Goal: Book appointment/travel/reservation

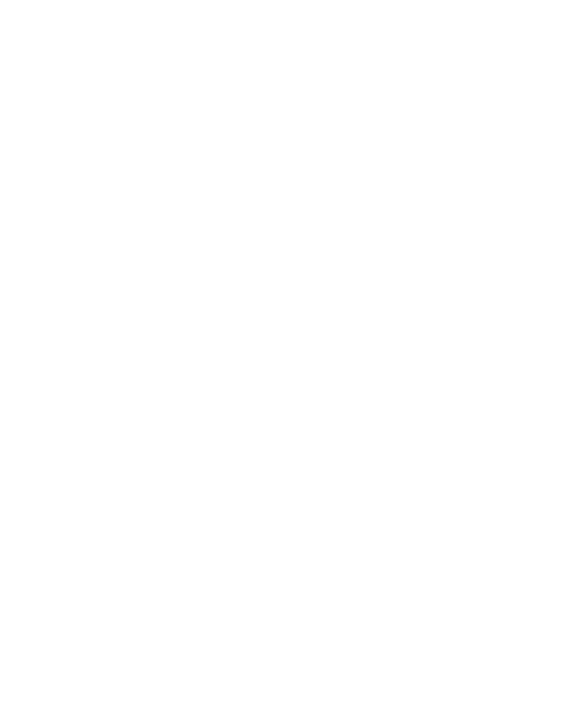
scroll to position [282, 0]
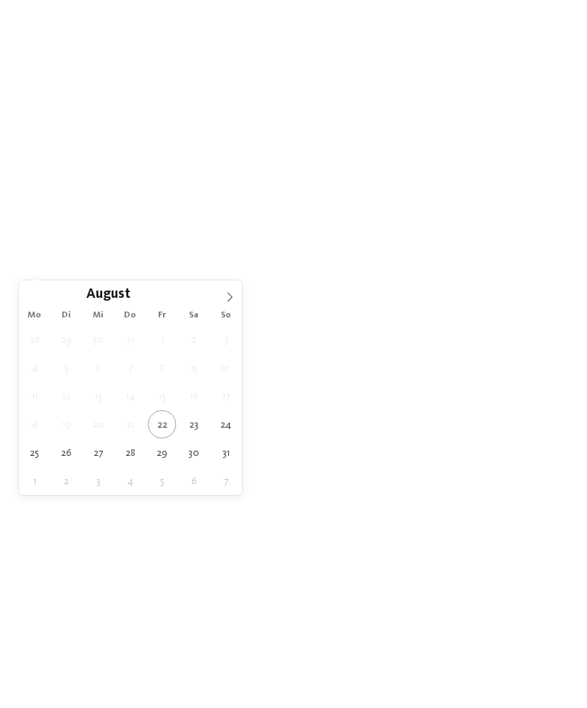
click at [241, 299] on span at bounding box center [229, 293] width 25 height 25
click at [233, 301] on icon at bounding box center [230, 297] width 10 height 10
click at [234, 304] on span at bounding box center [229, 293] width 25 height 25
click at [234, 305] on span at bounding box center [229, 293] width 25 height 25
click at [234, 302] on icon at bounding box center [230, 297] width 10 height 10
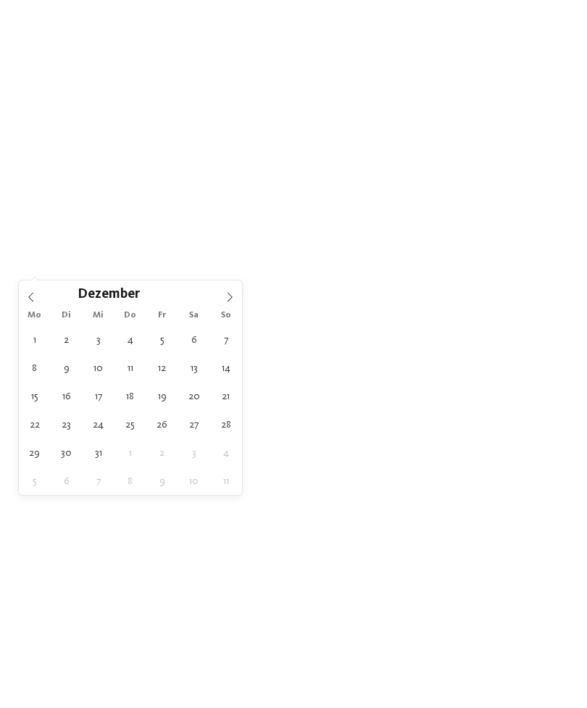
type input "****"
click at [232, 302] on icon at bounding box center [230, 297] width 10 height 10
click at [231, 304] on span at bounding box center [229, 293] width 25 height 25
click at [231, 302] on icon at bounding box center [230, 297] width 10 height 10
click at [236, 304] on span at bounding box center [229, 293] width 25 height 25
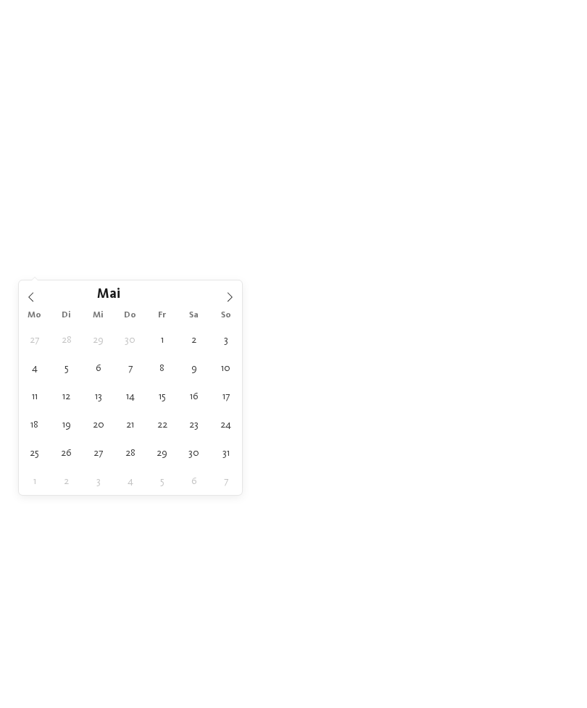
click at [233, 300] on icon at bounding box center [230, 297] width 10 height 10
click at [234, 300] on icon at bounding box center [230, 297] width 10 height 10
click at [234, 302] on icon at bounding box center [230, 297] width 10 height 10
type div "09.08.2026"
type input "****"
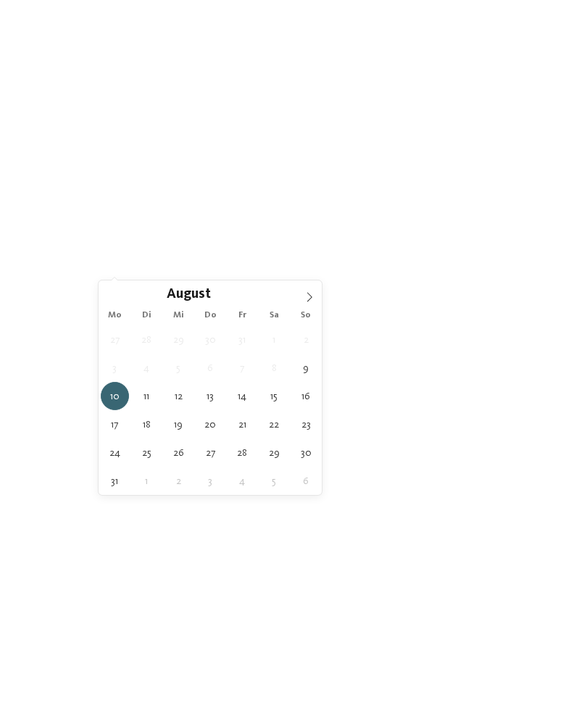
click at [161, 238] on div "10.08.2026" at bounding box center [136, 224] width 75 height 25
type div "17.08.2026"
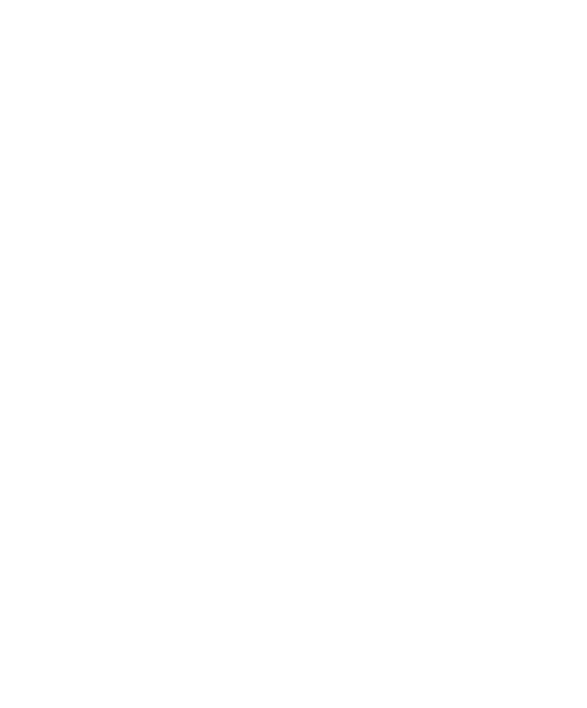
click at [476, 228] on icon at bounding box center [476, 225] width 6 height 6
click at [266, 318] on div at bounding box center [264, 325] width 14 height 14
click at [267, 347] on div at bounding box center [264, 354] width 14 height 14
click at [268, 321] on icon at bounding box center [264, 325] width 9 height 9
click at [264, 347] on div at bounding box center [264, 354] width 14 height 14
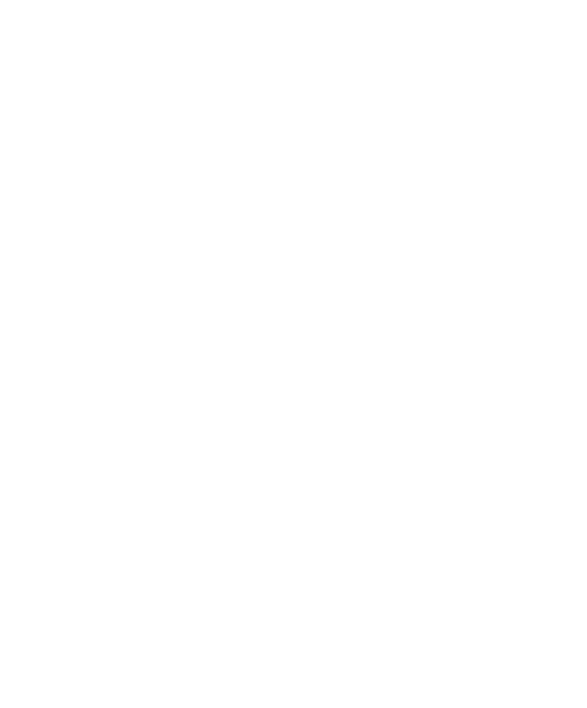
click at [523, 195] on icon at bounding box center [525, 207] width 31 height 25
click at [535, 238] on link "Hotel finden" at bounding box center [530, 224] width 75 height 25
click at [98, 419] on span "Alle Filter löschen" at bounding box center [84, 424] width 110 height 11
click at [557, 204] on icon at bounding box center [558, 216] width 31 height 25
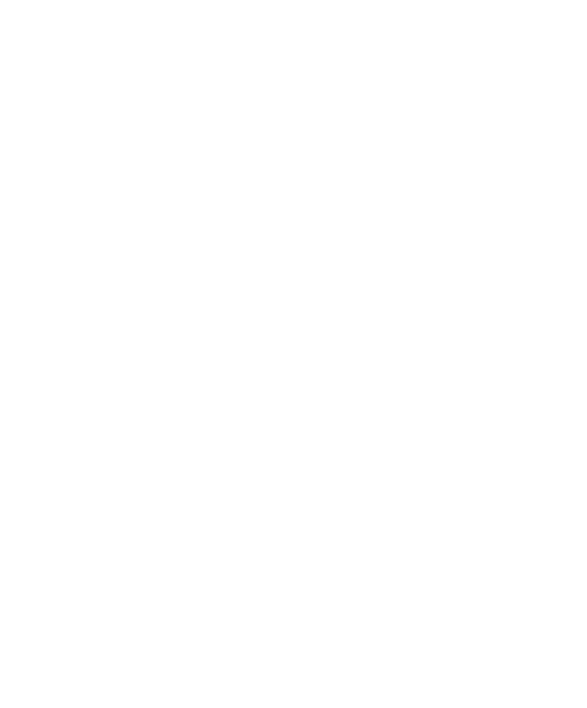
scroll to position [4359, 0]
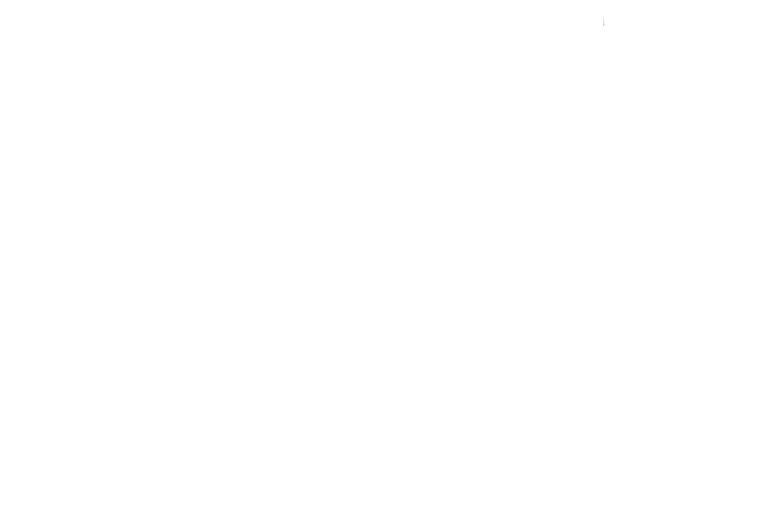
scroll to position [2707, 0]
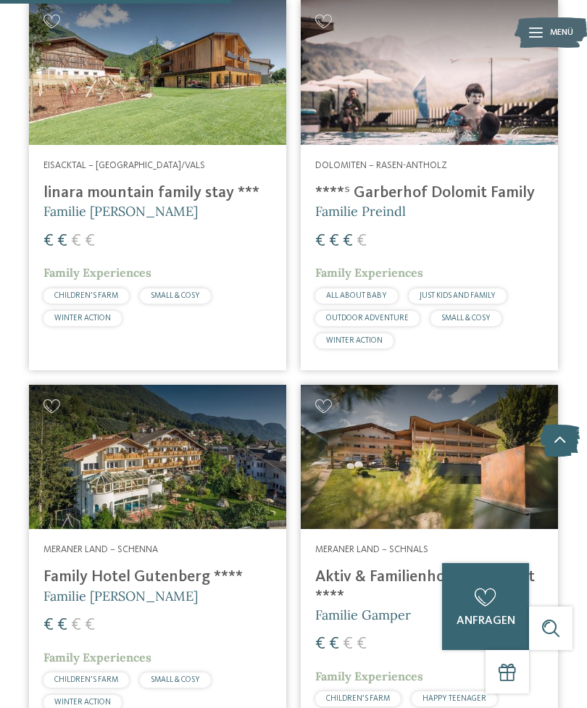
scroll to position [2355, 0]
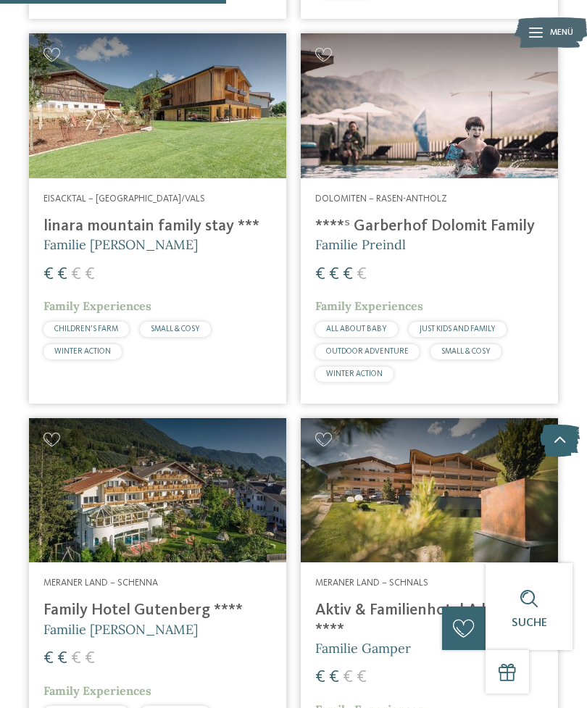
click at [451, 91] on div at bounding box center [429, 105] width 257 height 145
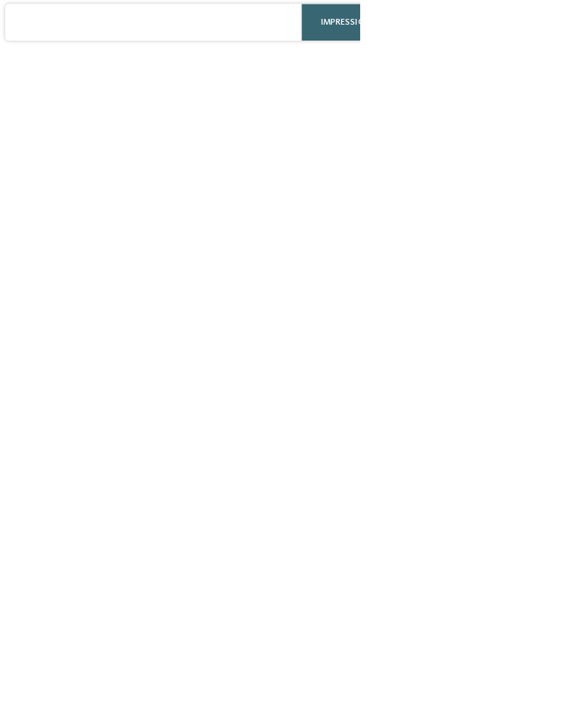
scroll to position [278, 0]
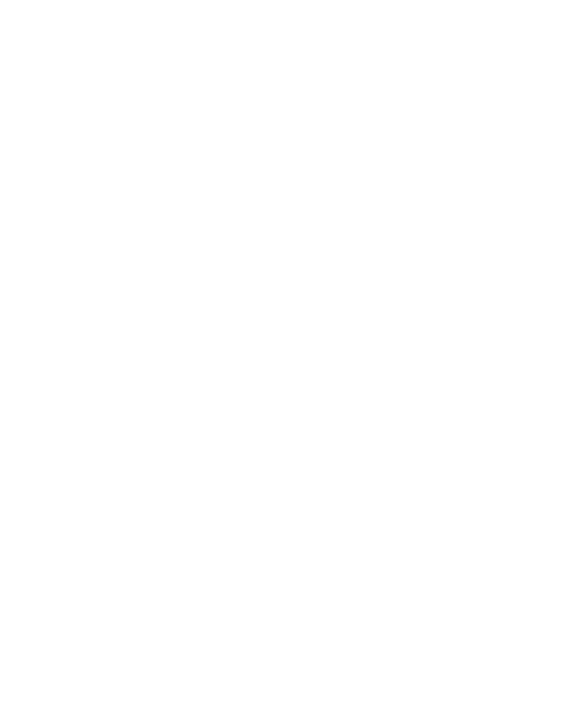
scroll to position [3024, 0]
click at [163, 328] on h4 "****ˢ Garberhof Dolomit Family" at bounding box center [157, 337] width 228 height 19
